Goal: Task Accomplishment & Management: Use online tool/utility

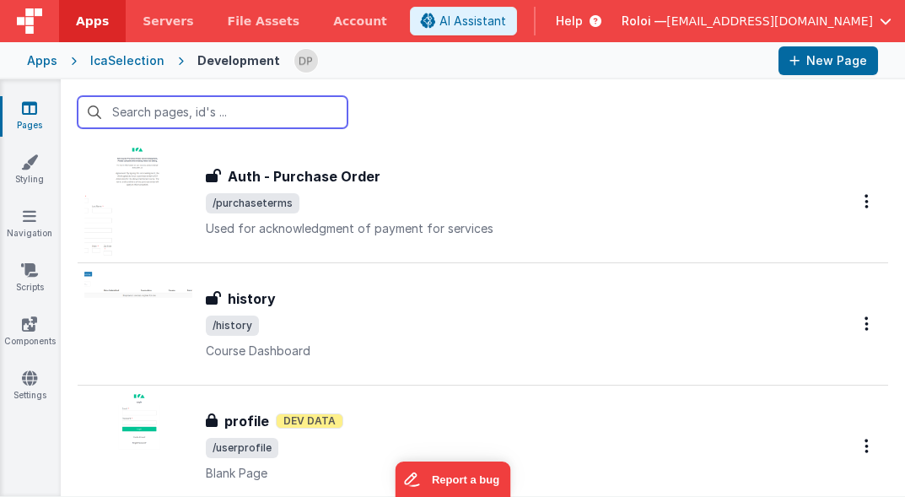
scroll to position [4289, 0]
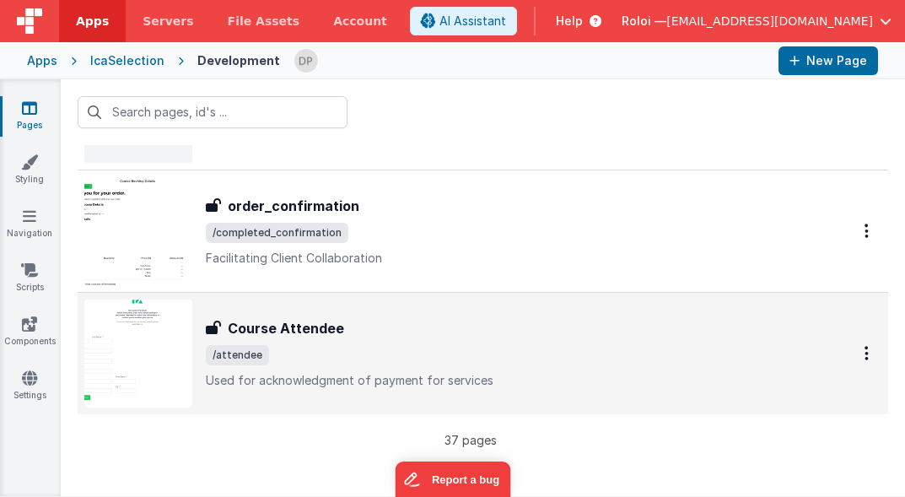
click at [408, 356] on span "/attendee" at bounding box center [508, 355] width 605 height 20
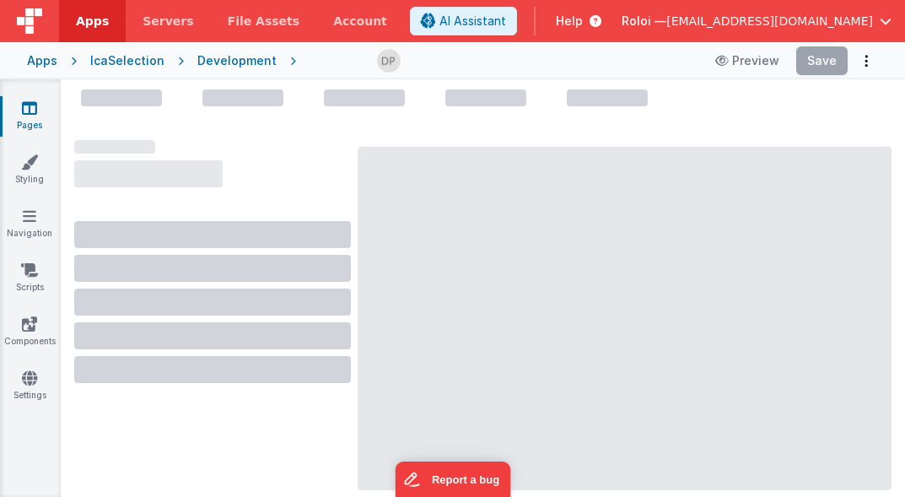
click at [408, 356] on div at bounding box center [624, 318] width 534 height 343
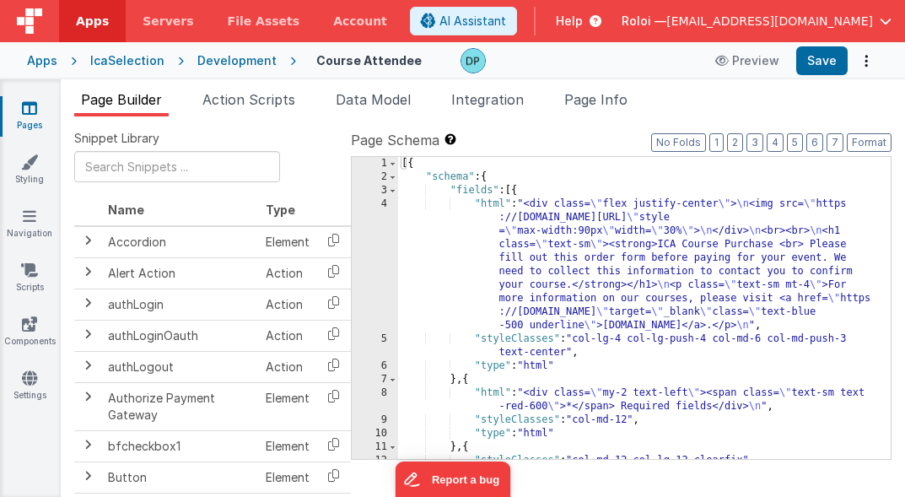
click at [459, 232] on div "[{ "schema" : { "fields" : [{ "html" : "<div class= \" flex justify-center \" >…" at bounding box center [638, 321] width 480 height 329
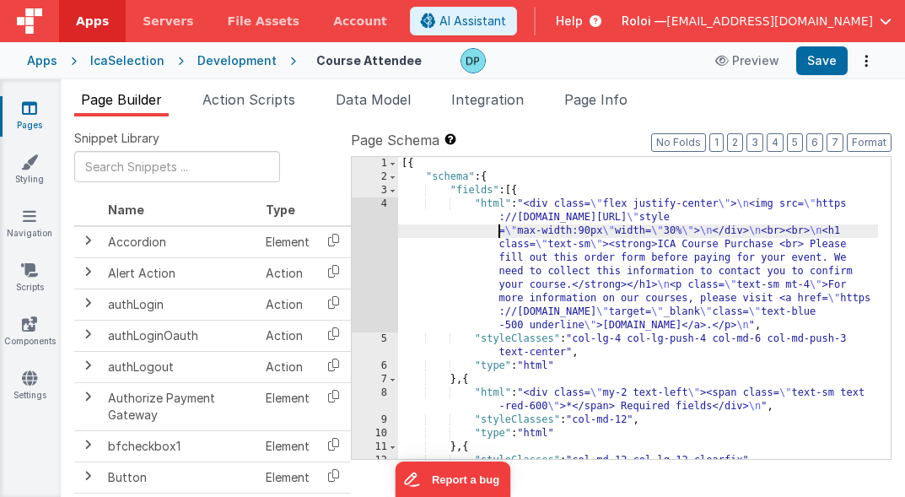
click at [393, 237] on div "4" at bounding box center [375, 264] width 46 height 135
click at [382, 240] on div "4" at bounding box center [375, 264] width 46 height 135
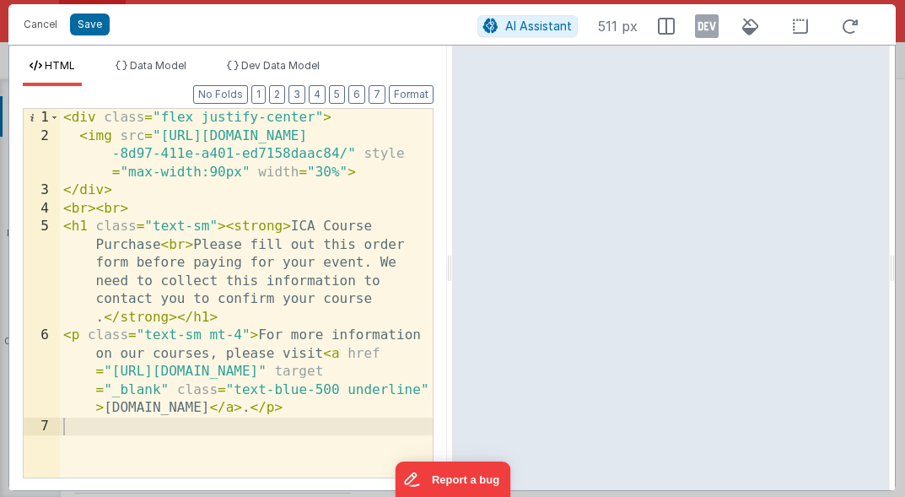
click at [171, 300] on div "< div class = "flex justify-center" > < img src = "[URL][DOMAIN_NAME] -8d97-411…" at bounding box center [246, 311] width 373 height 405
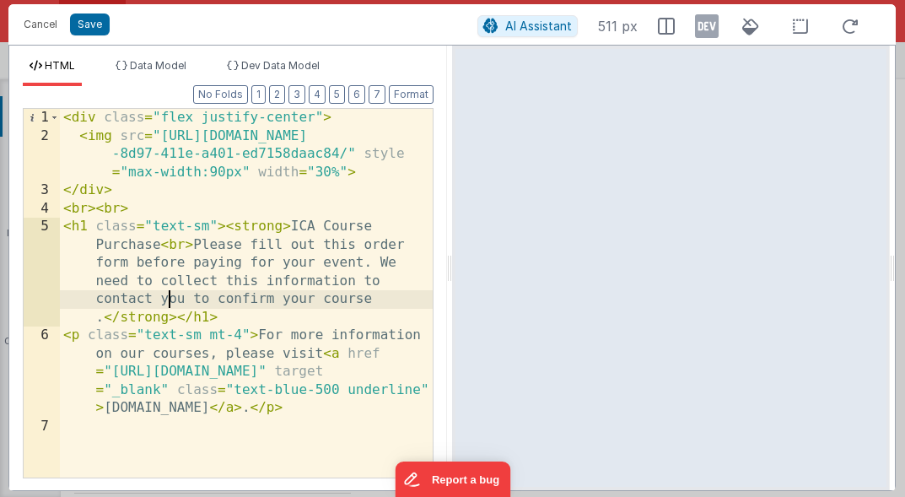
click at [171, 300] on div "< div class = "flex justify-center" > < img src = "[URL][DOMAIN_NAME] -8d97-411…" at bounding box center [246, 311] width 373 height 405
click at [368, 302] on div "< div class = "flex justify-center" > < img src = "[URL][DOMAIN_NAME] -8d97-411…" at bounding box center [246, 311] width 373 height 405
click at [94, 23] on button "Save" at bounding box center [90, 24] width 40 height 22
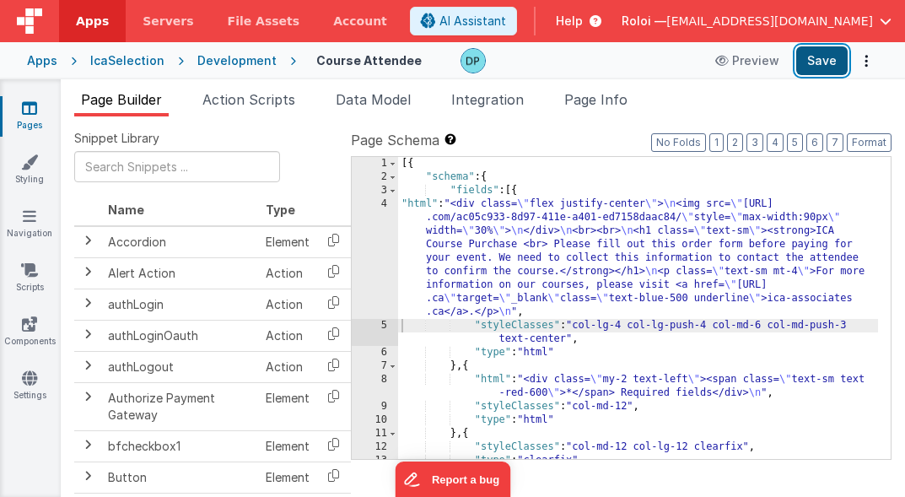
click at [814, 61] on button "Save" at bounding box center [821, 60] width 51 height 29
